Goal: Submit feedback/report problem: Leave review/rating

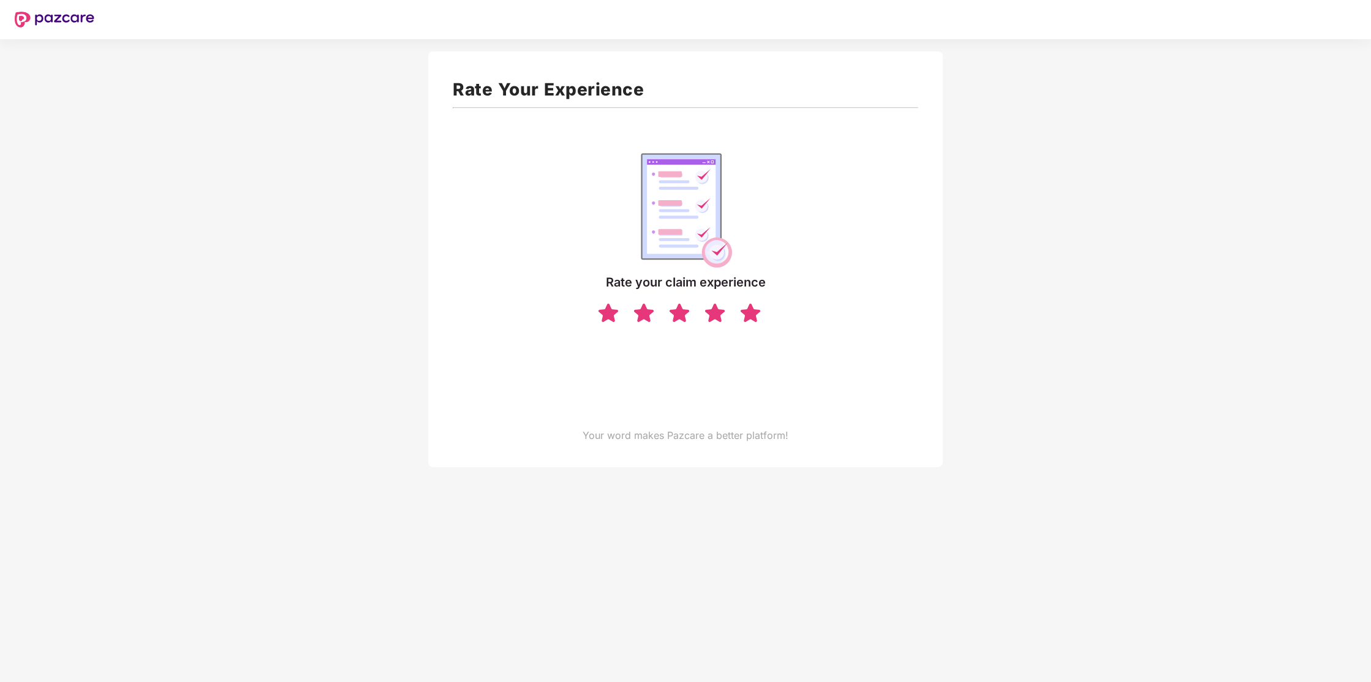
click at [747, 320] on img at bounding box center [750, 312] width 23 height 21
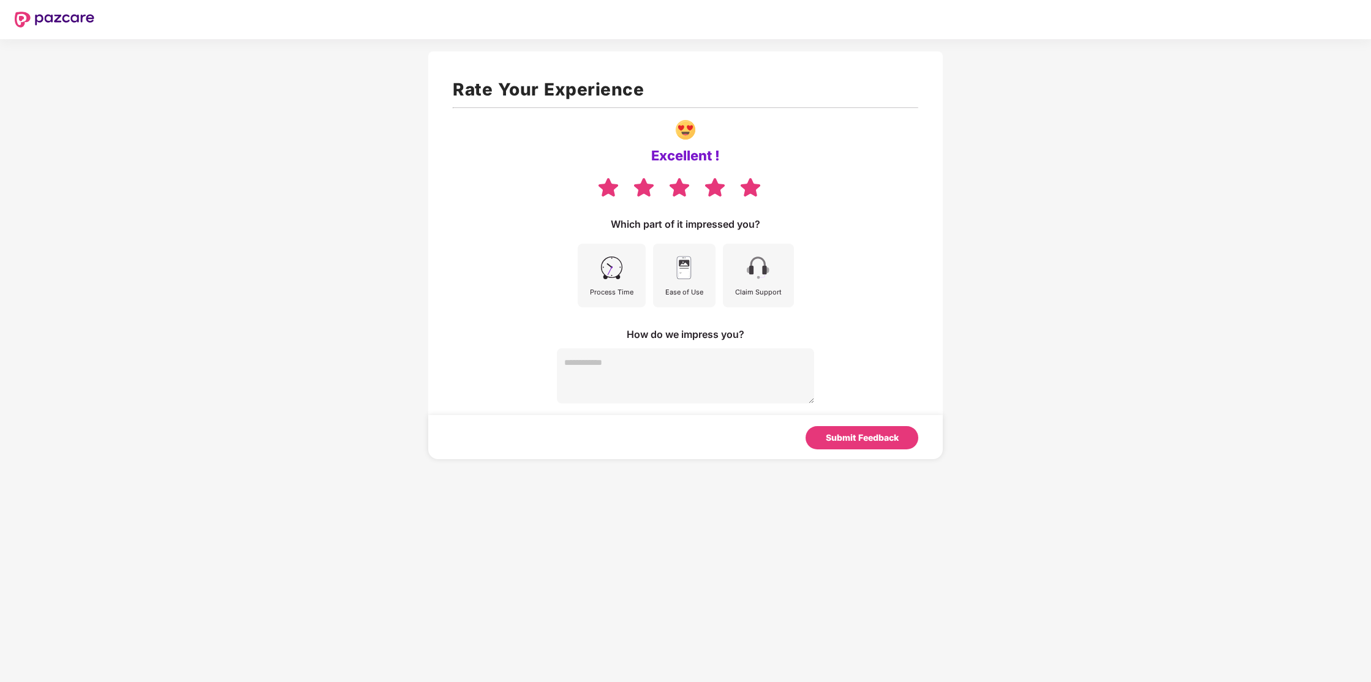
click at [757, 292] on div "Claim Support" at bounding box center [758, 292] width 47 height 11
click at [722, 292] on div "Process Time Ease of Use Claim Support" at bounding box center [686, 269] width 224 height 77
click at [709, 292] on div "Ease of Use" at bounding box center [684, 276] width 62 height 64
click at [592, 295] on div "Process Time" at bounding box center [611, 292] width 43 height 11
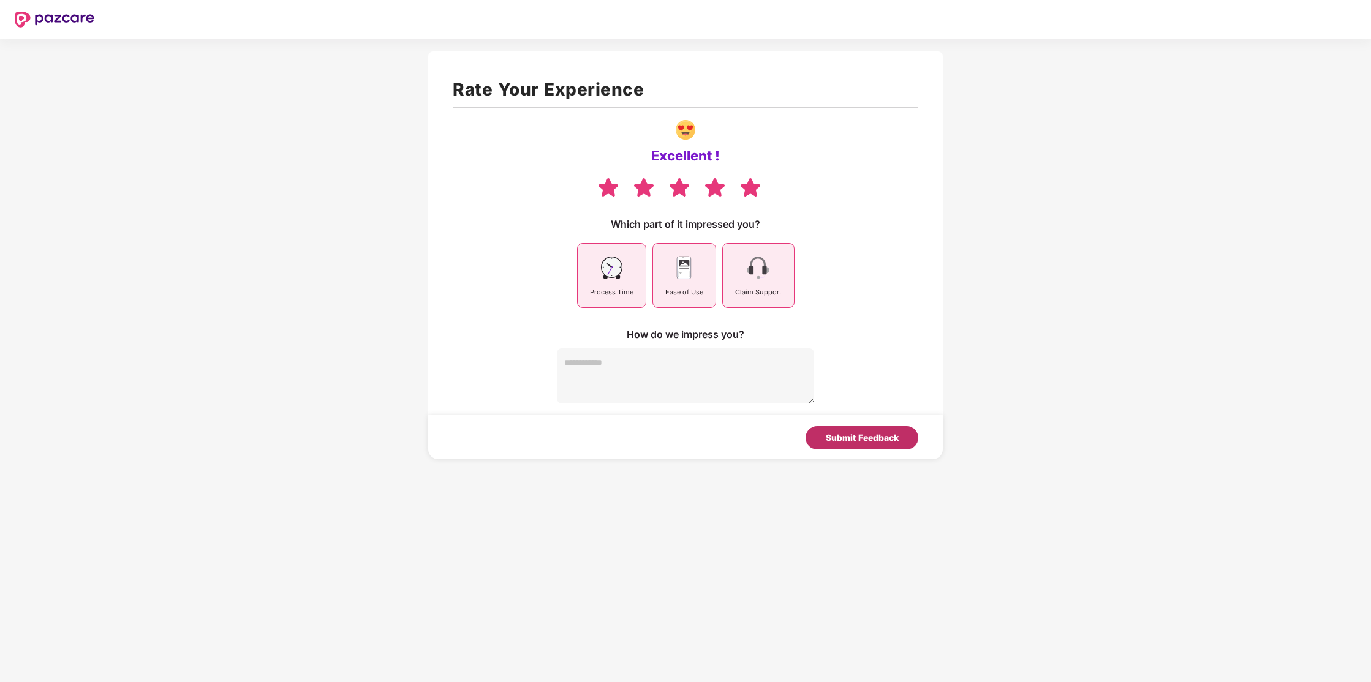
click at [847, 440] on div "Submit Feedback" at bounding box center [862, 437] width 73 height 13
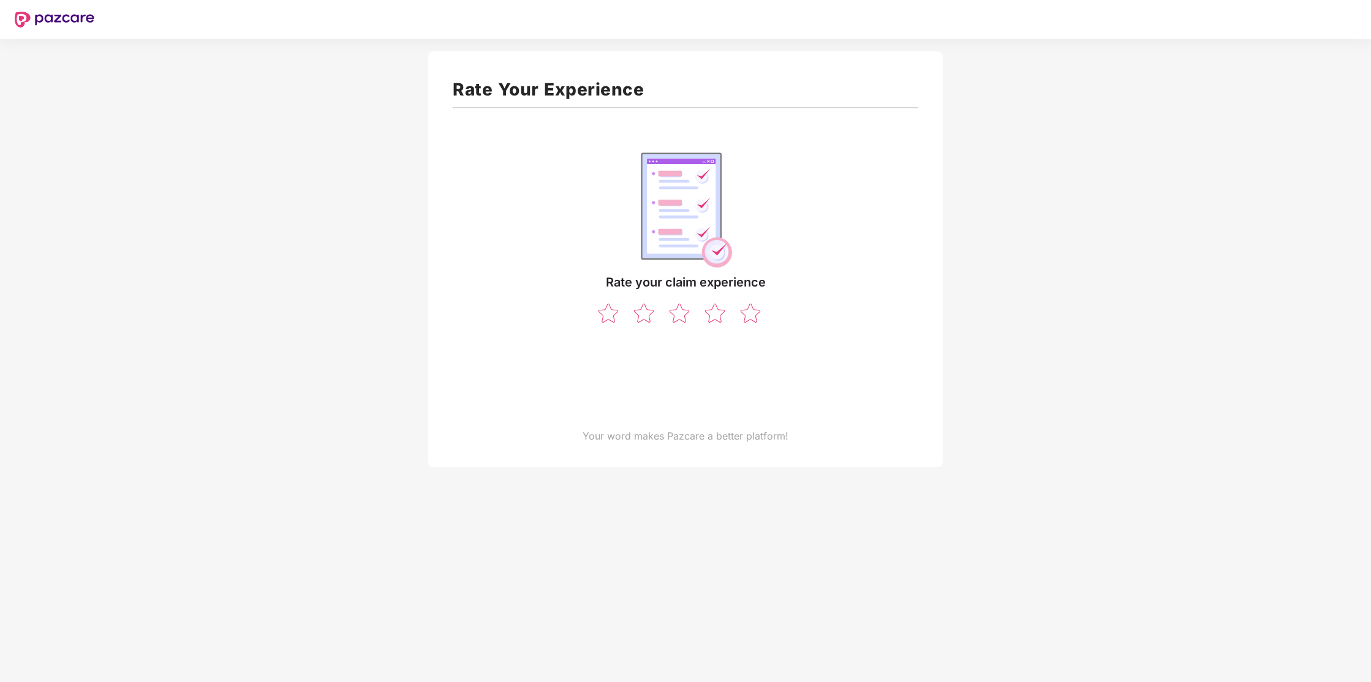
click at [743, 300] on div at bounding box center [686, 307] width 178 height 34
click at [749, 316] on img at bounding box center [750, 312] width 23 height 21
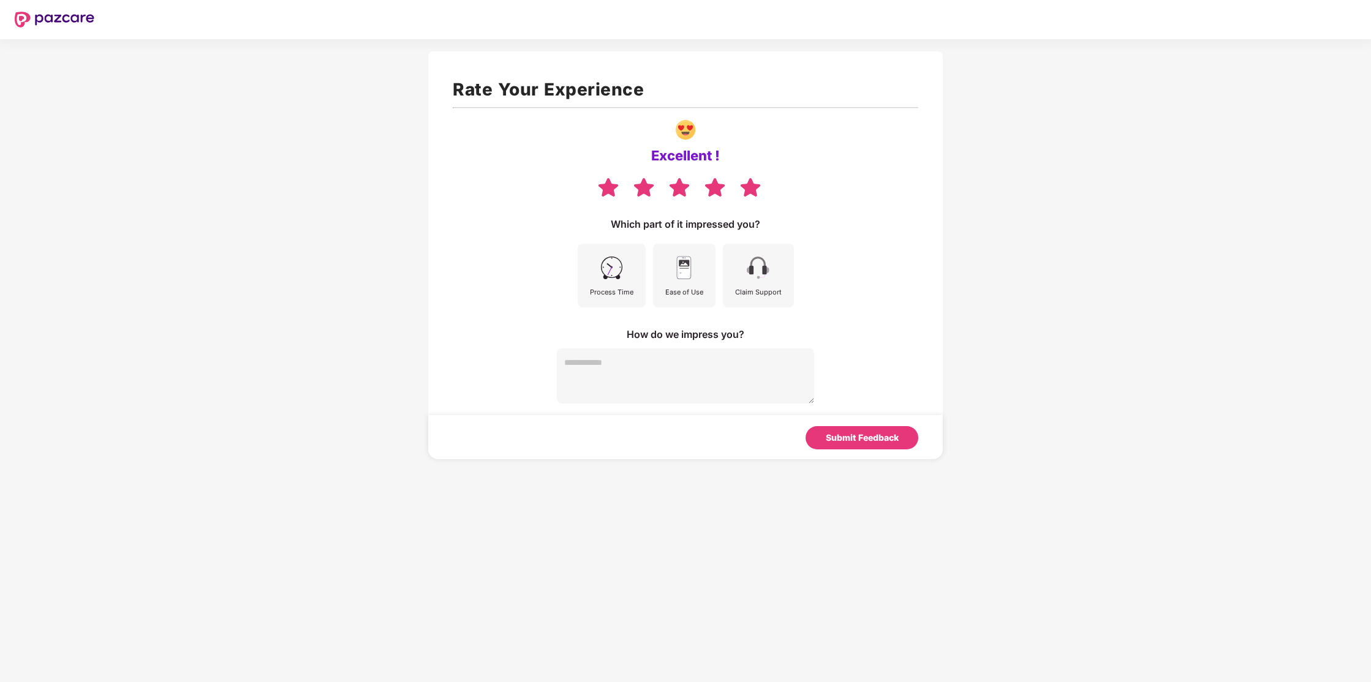
click at [678, 287] on div "Ease of Use" at bounding box center [684, 292] width 38 height 11
click at [719, 280] on div "Process Time Ease of Use Claim Support" at bounding box center [686, 269] width 224 height 77
click at [727, 278] on div "Claim Support" at bounding box center [758, 276] width 71 height 64
click at [625, 276] on img at bounding box center [612, 268] width 28 height 28
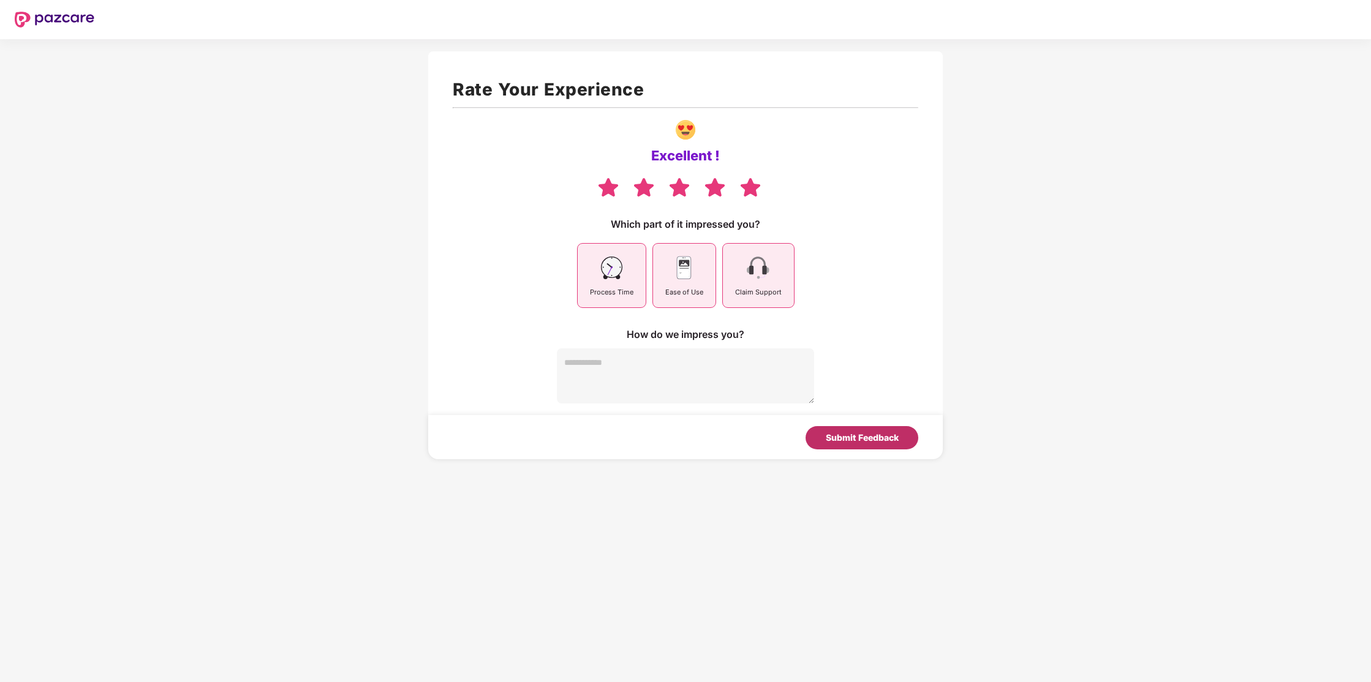
click at [842, 430] on div "Submit Feedback" at bounding box center [862, 437] width 113 height 23
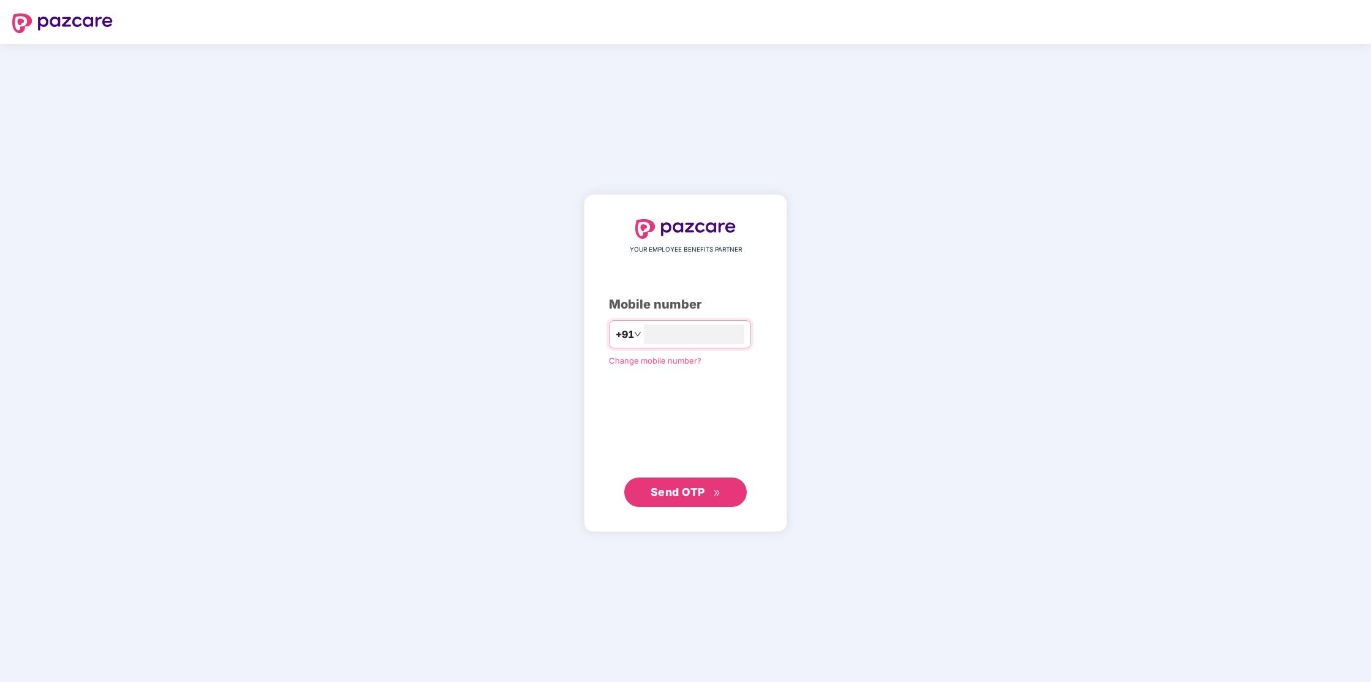
type input "*"
